Goal: Use online tool/utility: Utilize a website feature to perform a specific function

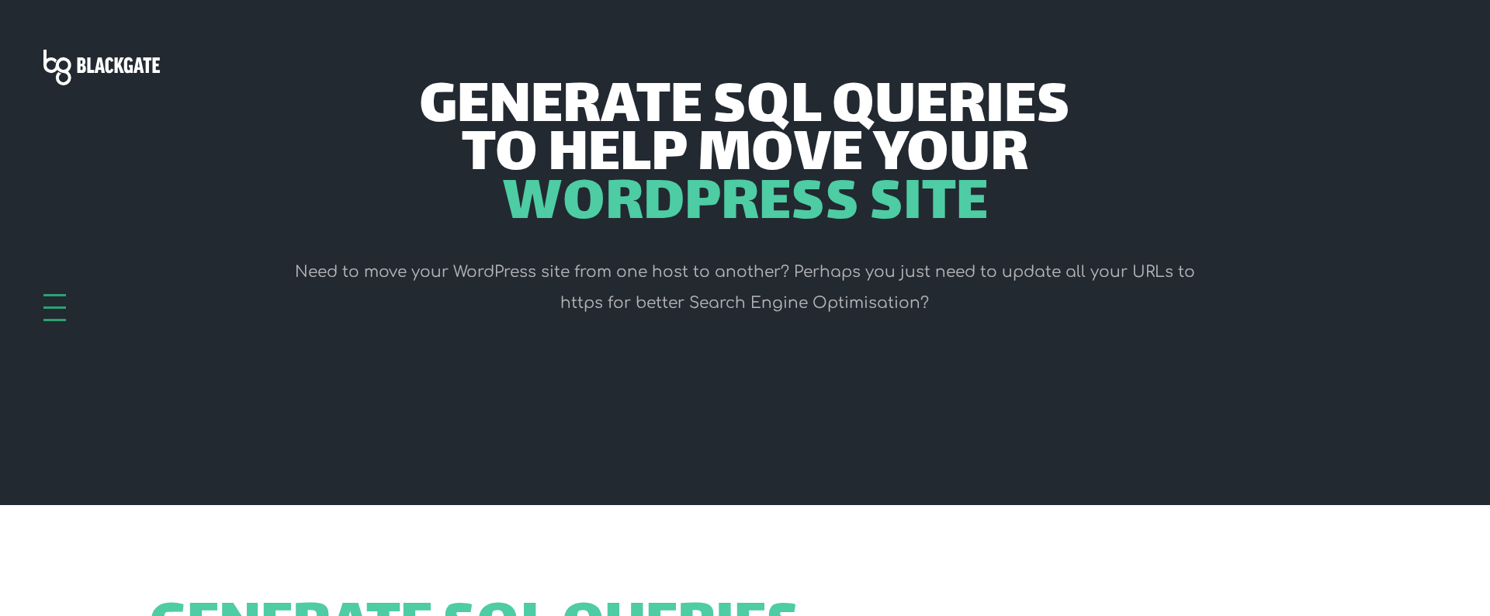
scroll to position [331, 0]
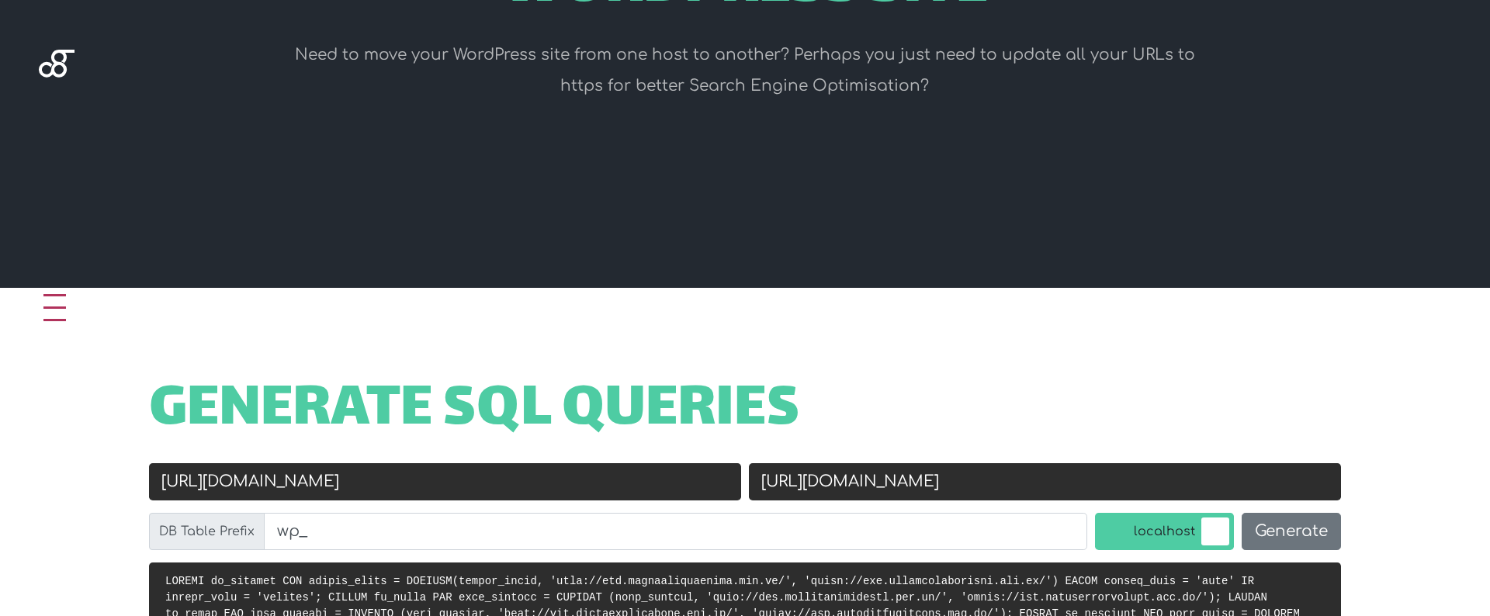
click at [487, 487] on input "[URL][DOMAIN_NAME]" at bounding box center [445, 481] width 592 height 37
paste input "s://[DOMAIN_NAME]"
type input "[URL][DOMAIN_NAME]"
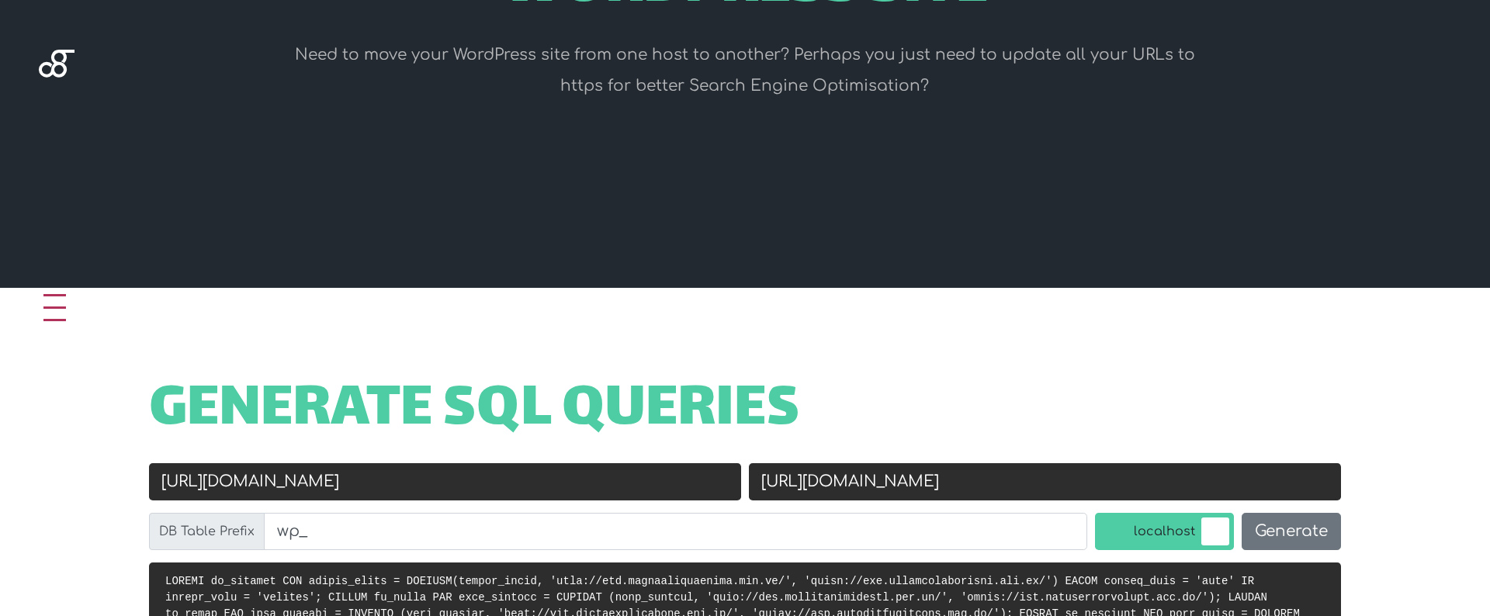
click at [1041, 484] on input "[URL][DOMAIN_NAME]" at bounding box center [1045, 481] width 592 height 37
paste input "[DOMAIN_NAME]"
type input "[URL][DOMAIN_NAME]"
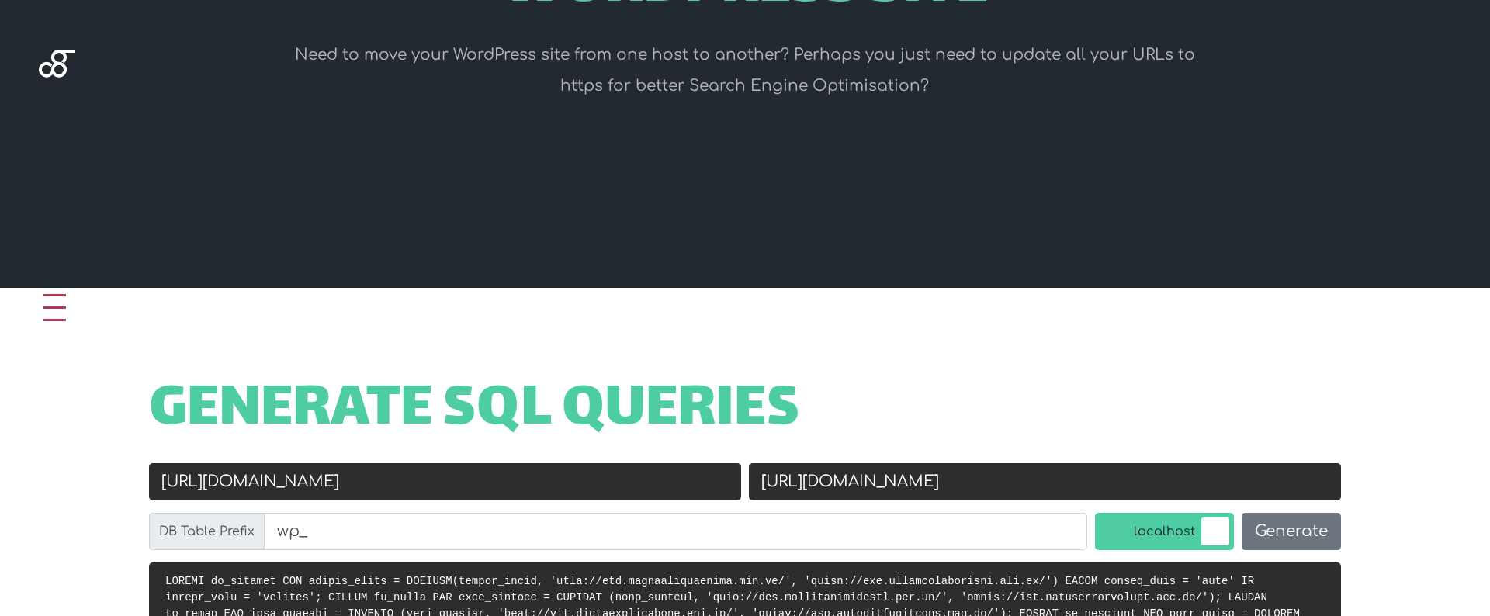
drag, startPoint x: 201, startPoint y: 482, endPoint x: 204, endPoint y: 514, distance: 32.0
click at [201, 482] on input "[URL][DOMAIN_NAME]" at bounding box center [445, 481] width 592 height 37
type input "[URL][DOMAIN_NAME]"
click at [445, 435] on span "Generate SQL Queries" at bounding box center [474, 411] width 651 height 48
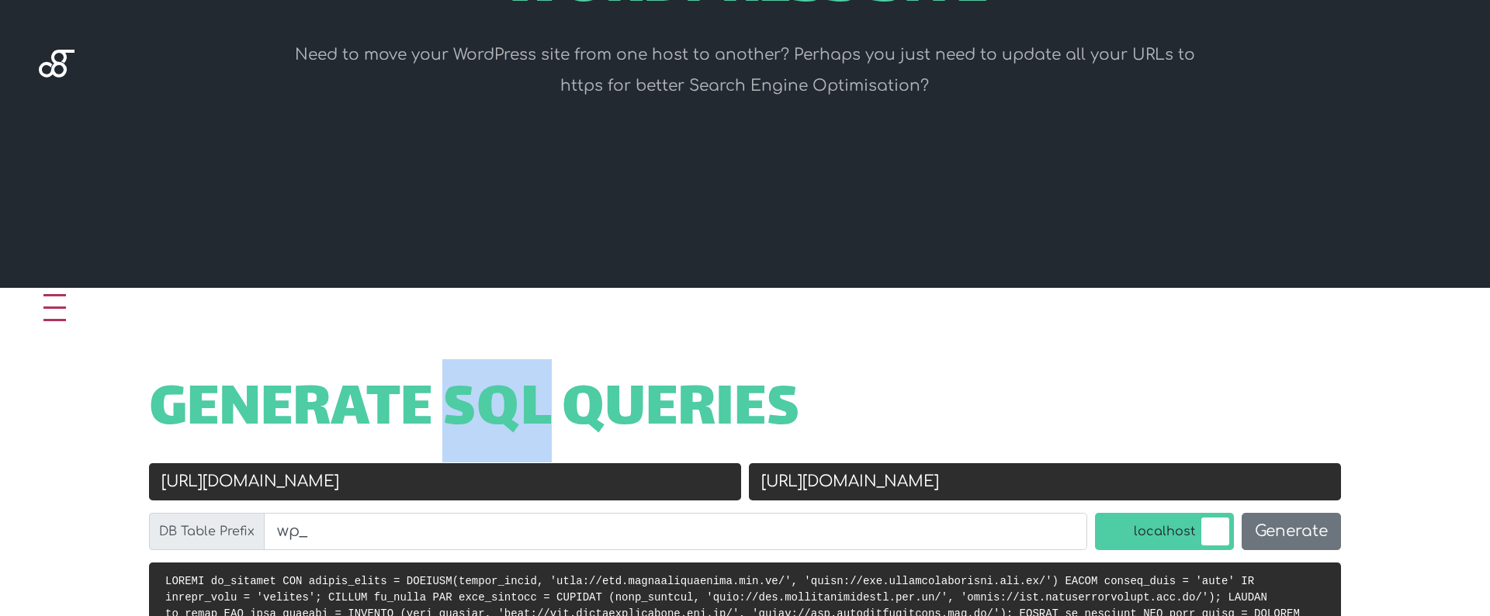
click at [445, 435] on span "Generate SQL Queries" at bounding box center [474, 411] width 651 height 48
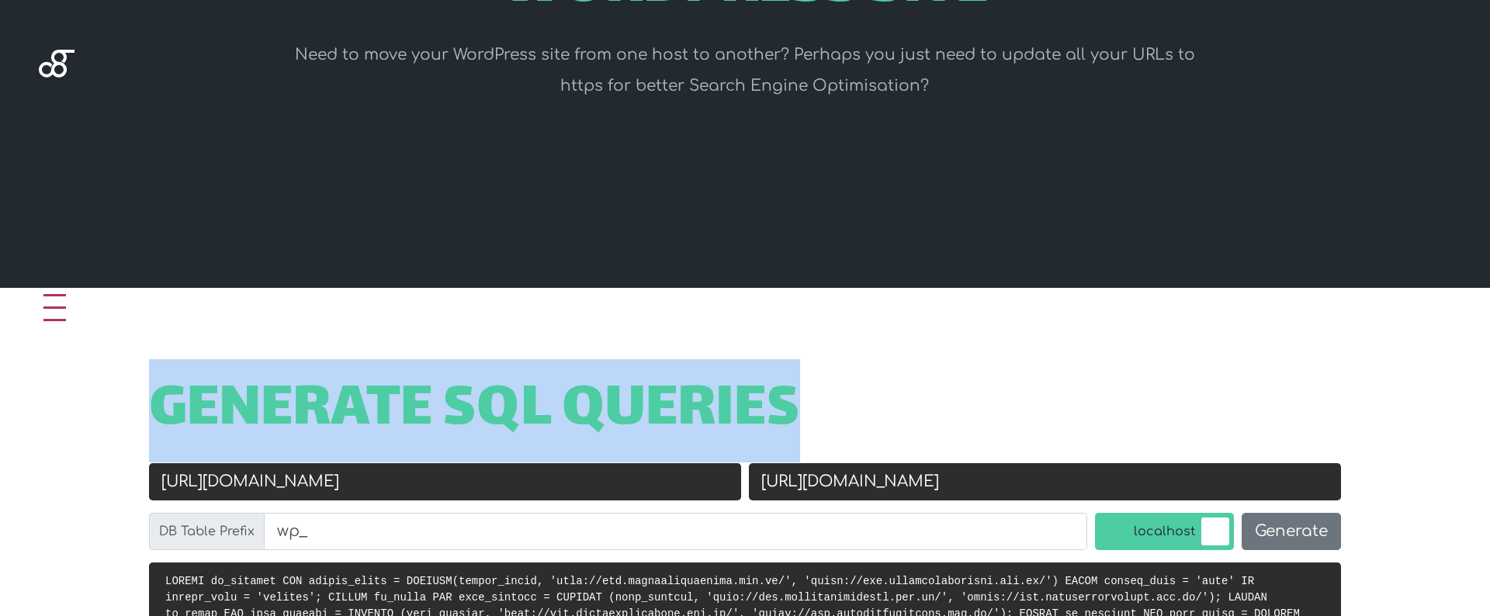
click at [445, 435] on span "Generate SQL Queries" at bounding box center [474, 411] width 651 height 48
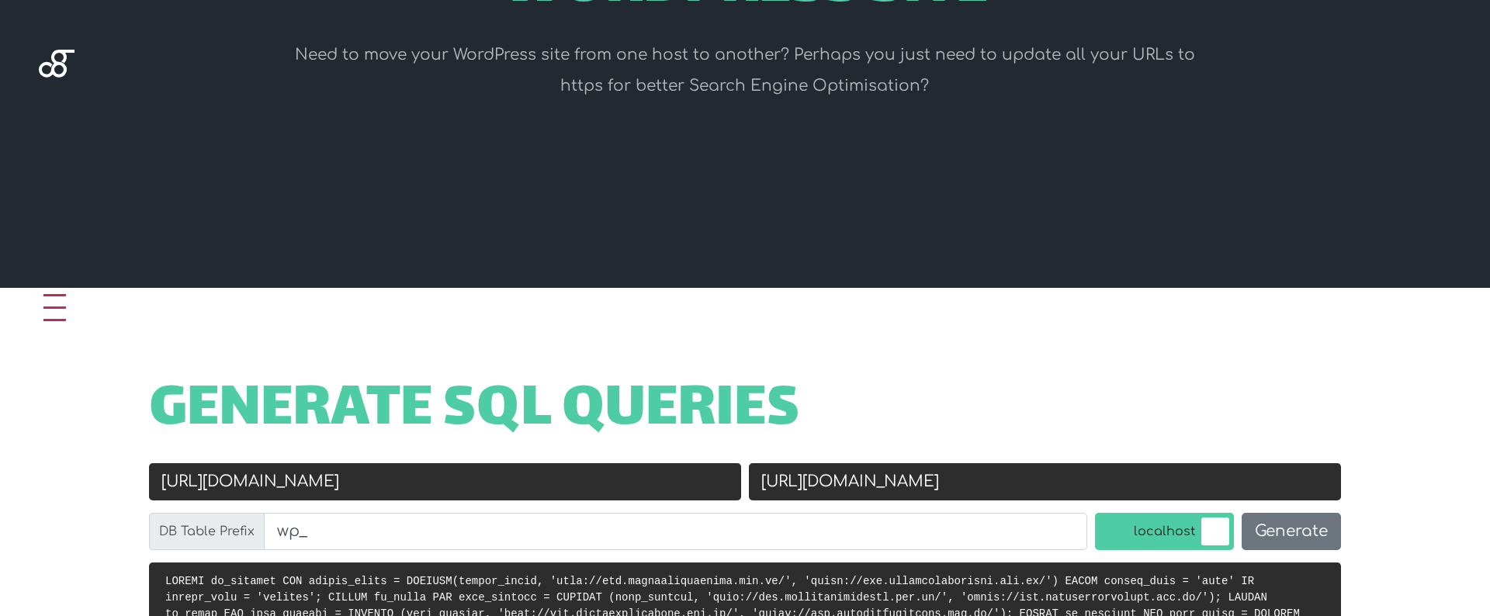
click at [410, 501] on div "Old URL [URL][DOMAIN_NAME]" at bounding box center [445, 488] width 600 height 50
copy div
